Goal: Go to known website: Access a specific website the user already knows

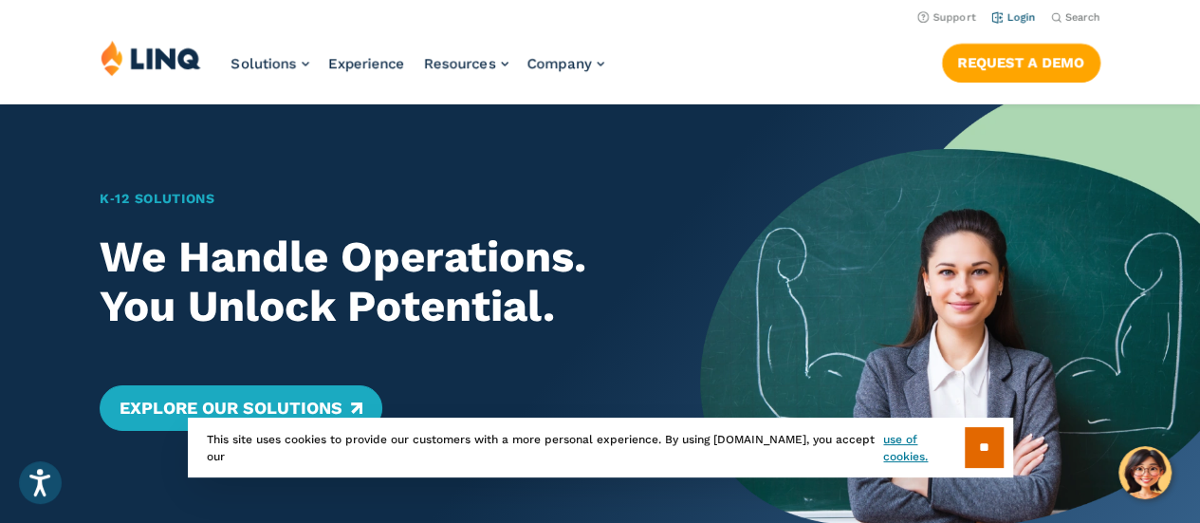
click at [992, 24] on link "Login" at bounding box center [1014, 17] width 45 height 12
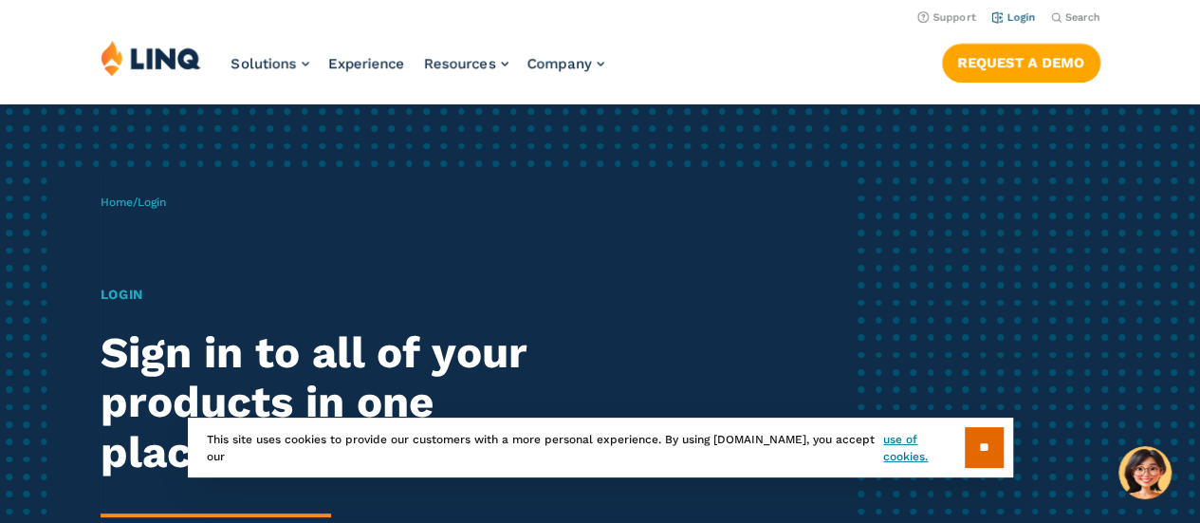
click at [994, 13] on li "Login" at bounding box center [1014, 16] width 45 height 21
click at [993, 22] on link "Login" at bounding box center [1014, 17] width 45 height 12
click at [981, 443] on input "**" at bounding box center [984, 447] width 39 height 41
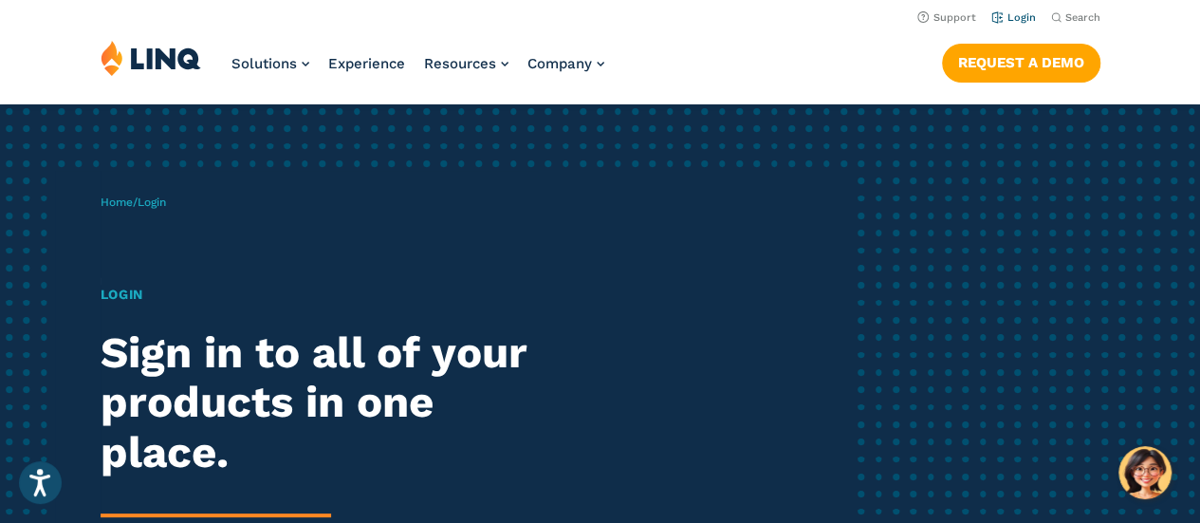
click at [992, 18] on link "Login" at bounding box center [1014, 17] width 45 height 12
click at [998, 18] on link "Login" at bounding box center [1014, 17] width 45 height 12
click at [135, 305] on h1 "Login" at bounding box center [332, 295] width 462 height 20
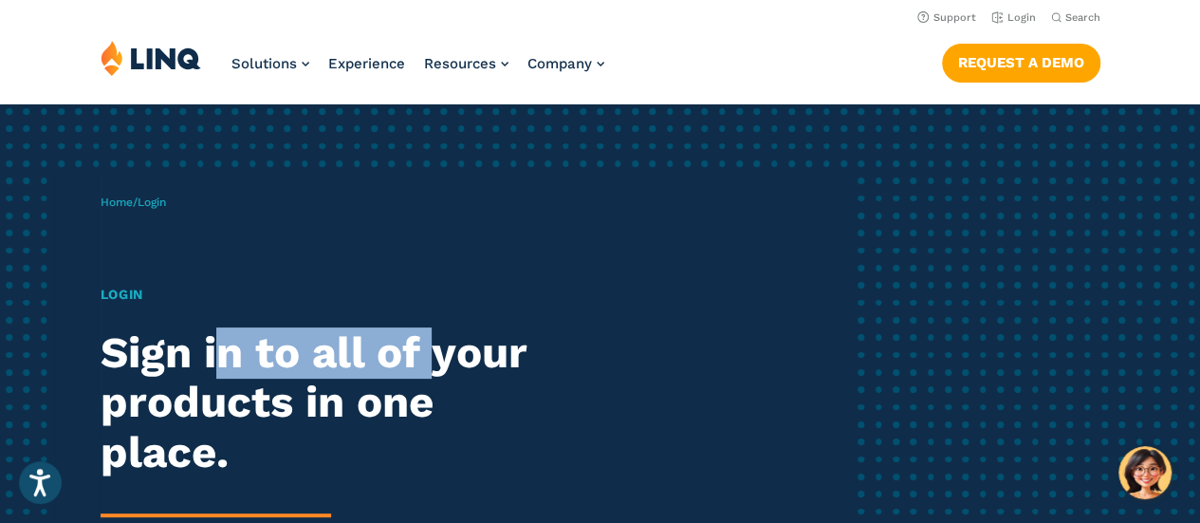
drag, startPoint x: 229, startPoint y: 375, endPoint x: 639, endPoint y: 405, distance: 411.0
click at [477, 401] on div "Login Sign in to all of your products in one place. LINQ brings together studen…" at bounding box center [332, 483] width 462 height 397
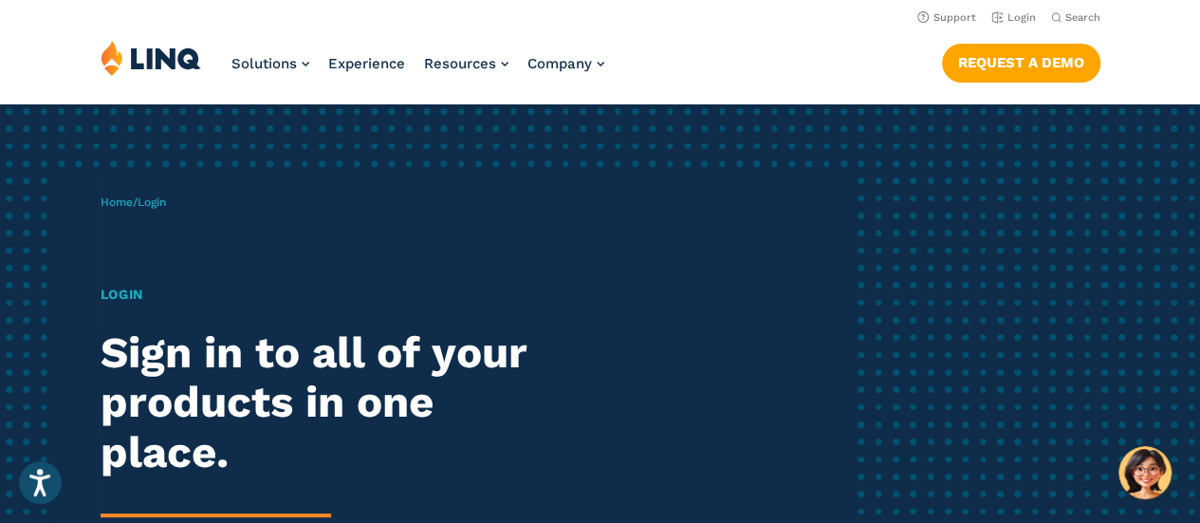
click at [924, 362] on div "Home / Login Login Sign in to all of your products in one place. LINQ brings to…" at bounding box center [600, 437] width 1200 height 666
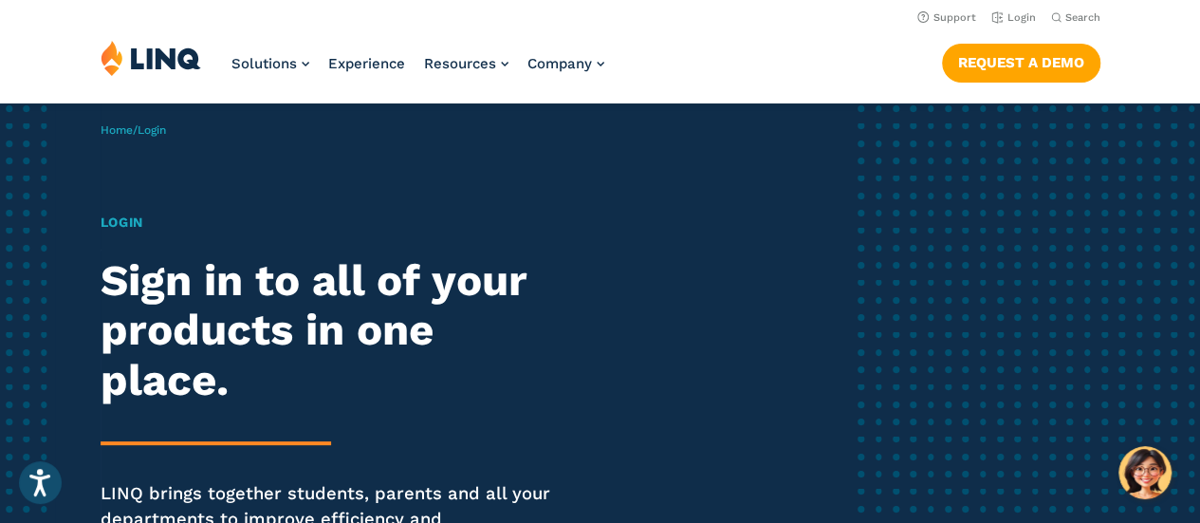
scroll to position [57, 0]
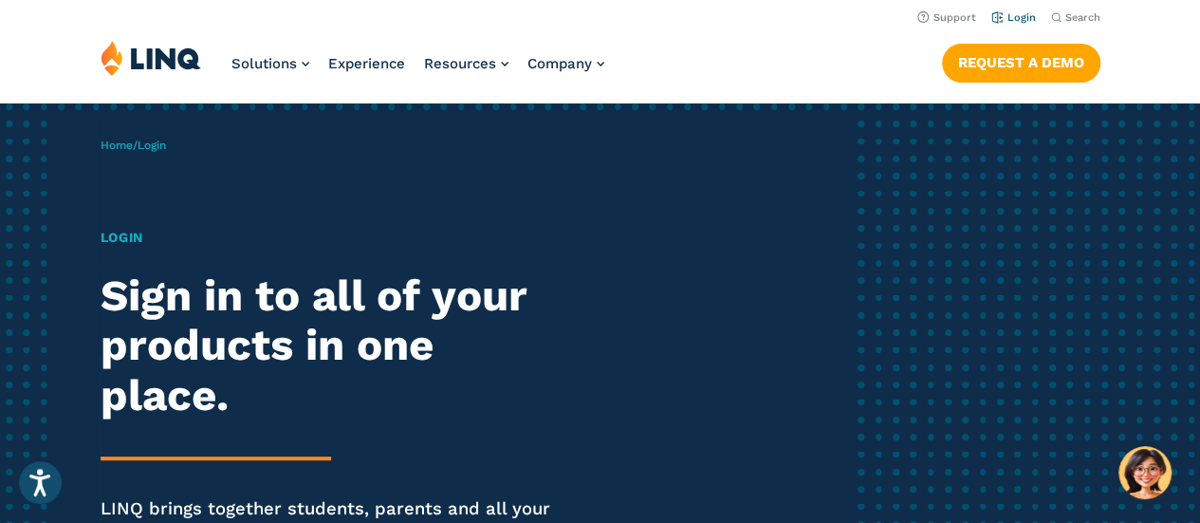
click at [992, 21] on link "Login" at bounding box center [1014, 17] width 45 height 12
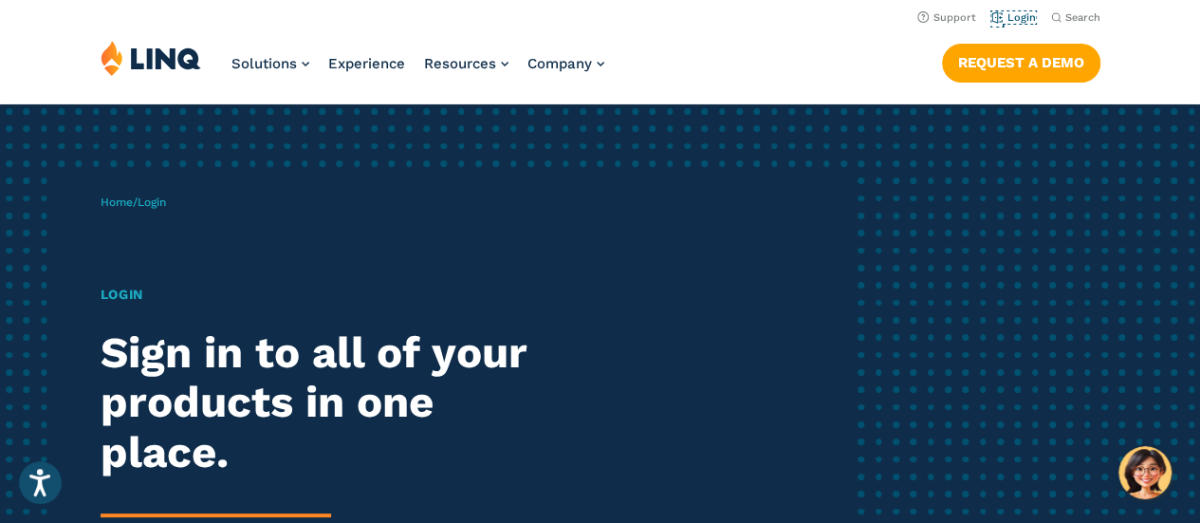
click at [992, 22] on link "Login" at bounding box center [1014, 17] width 45 height 12
drag, startPoint x: 165, startPoint y: 223, endPoint x: 156, endPoint y: 259, distance: 37.3
click at [161, 211] on p "Home / Login" at bounding box center [133, 202] width 65 height 17
drag, startPoint x: 132, startPoint y: 331, endPoint x: 127, endPoint y: 341, distance: 10.6
click at [127, 305] on h1 "Login" at bounding box center [332, 295] width 462 height 20
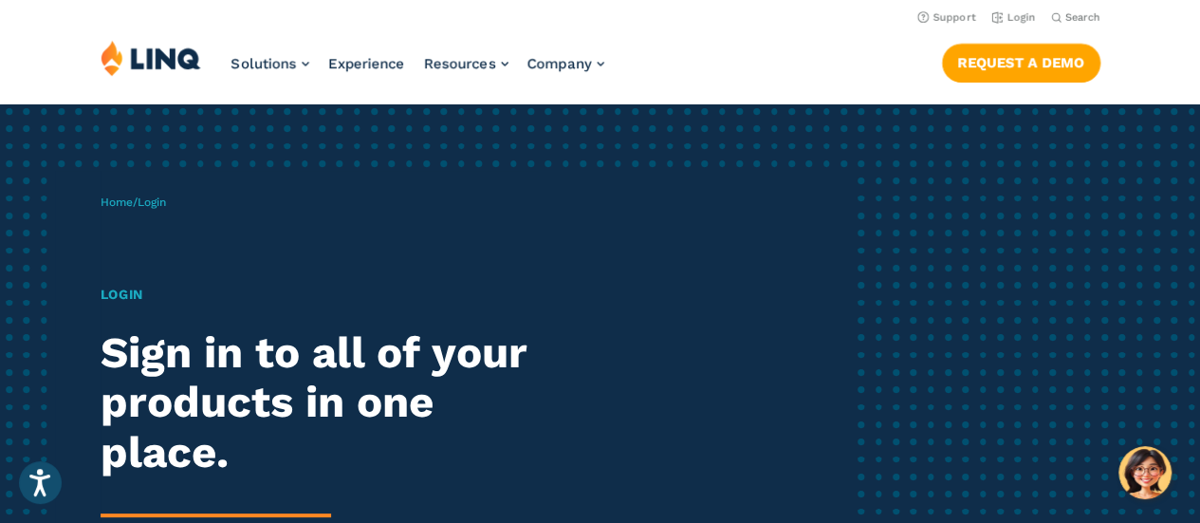
click at [151, 421] on h2 "Sign in to all of your products in one place." at bounding box center [332, 403] width 462 height 150
click at [128, 209] on link "Home" at bounding box center [117, 201] width 32 height 13
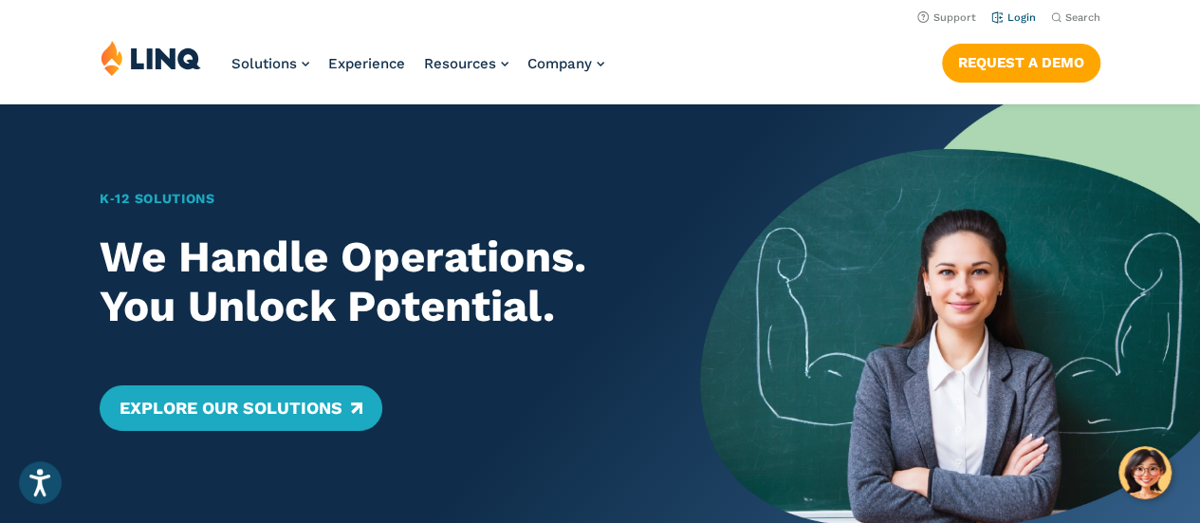
click at [992, 24] on link "Login" at bounding box center [1014, 17] width 45 height 12
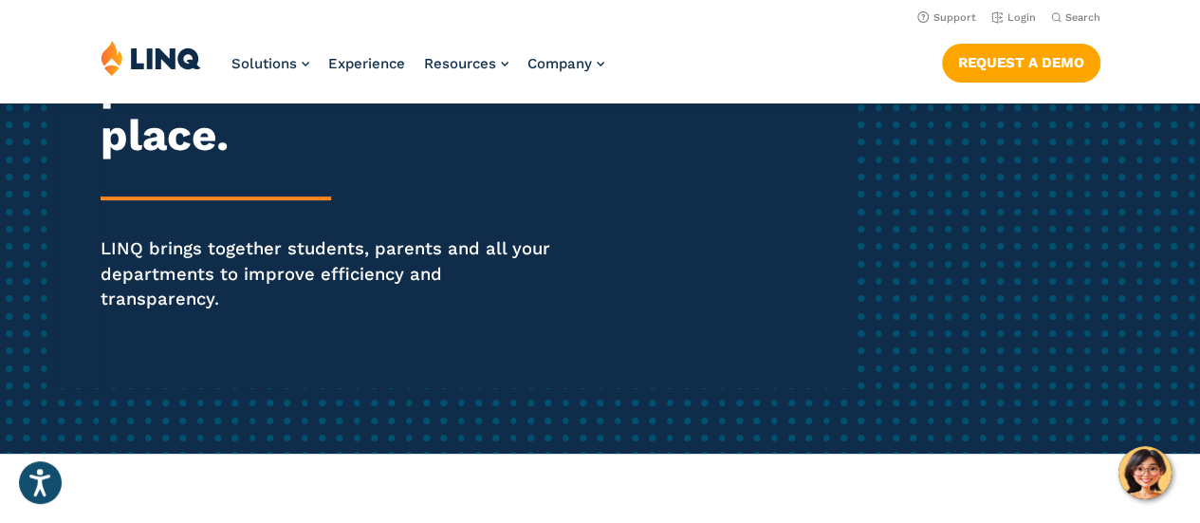
click at [533, 311] on p "LINQ brings together students, parents and all your departments to improve effi…" at bounding box center [332, 273] width 462 height 75
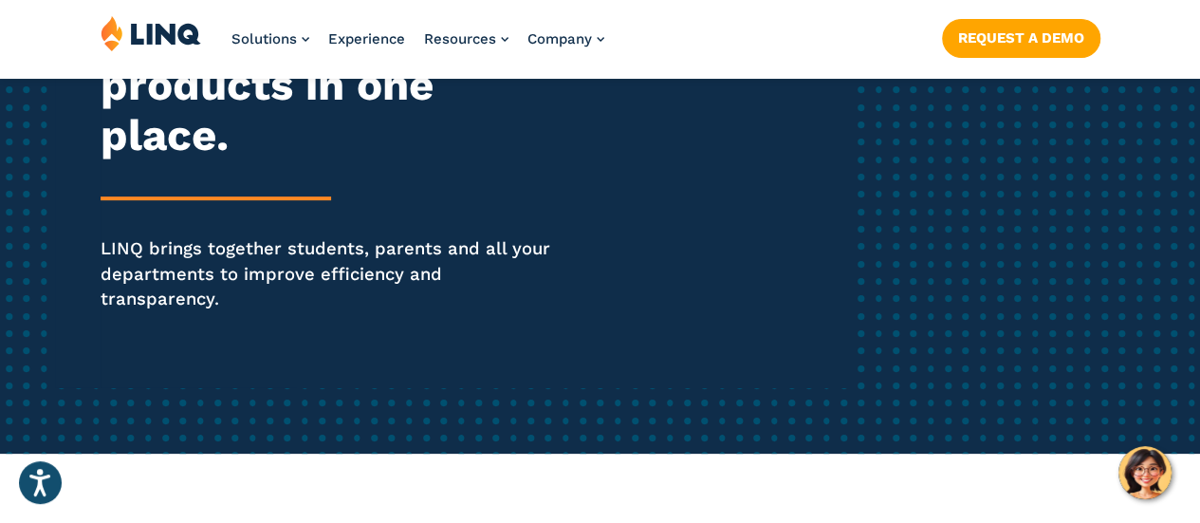
scroll to position [3338, 0]
